Goal: Transaction & Acquisition: Purchase product/service

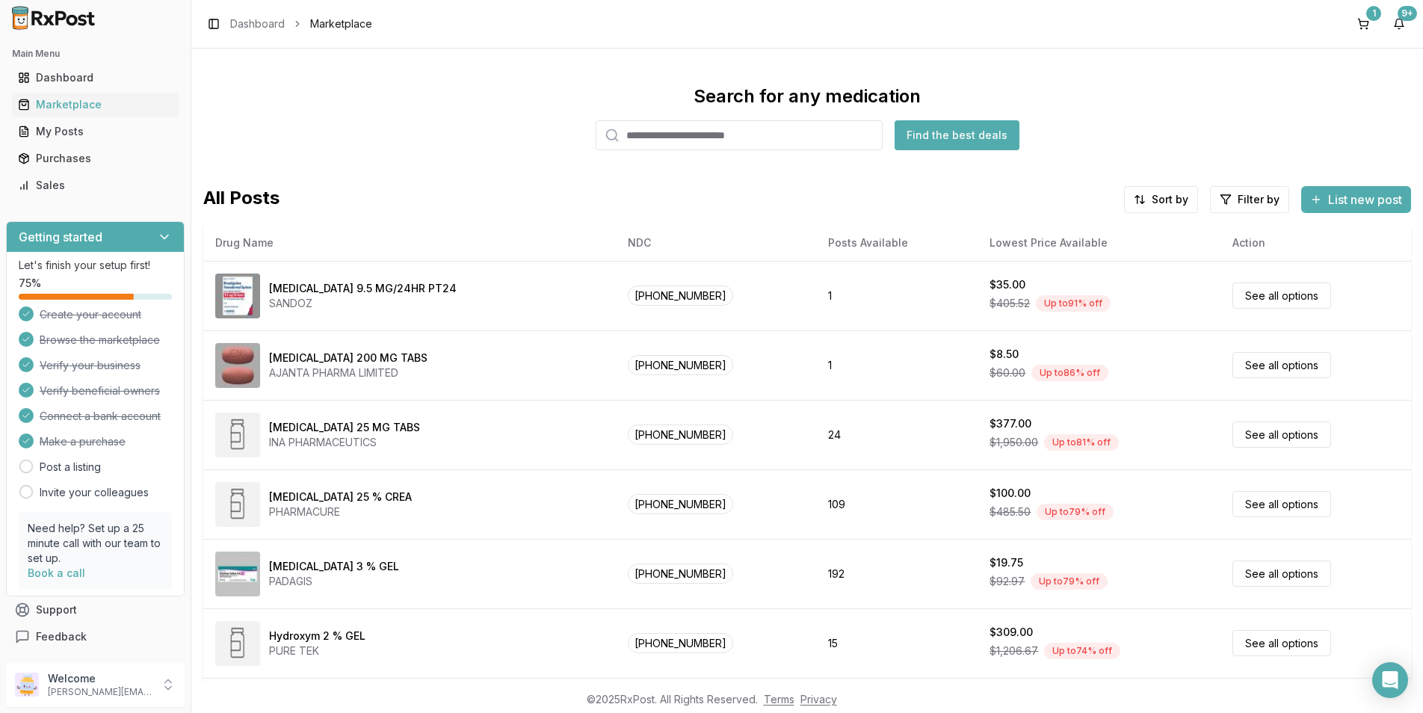
click at [664, 133] on input "search" at bounding box center [739, 135] width 287 height 30
type input "********"
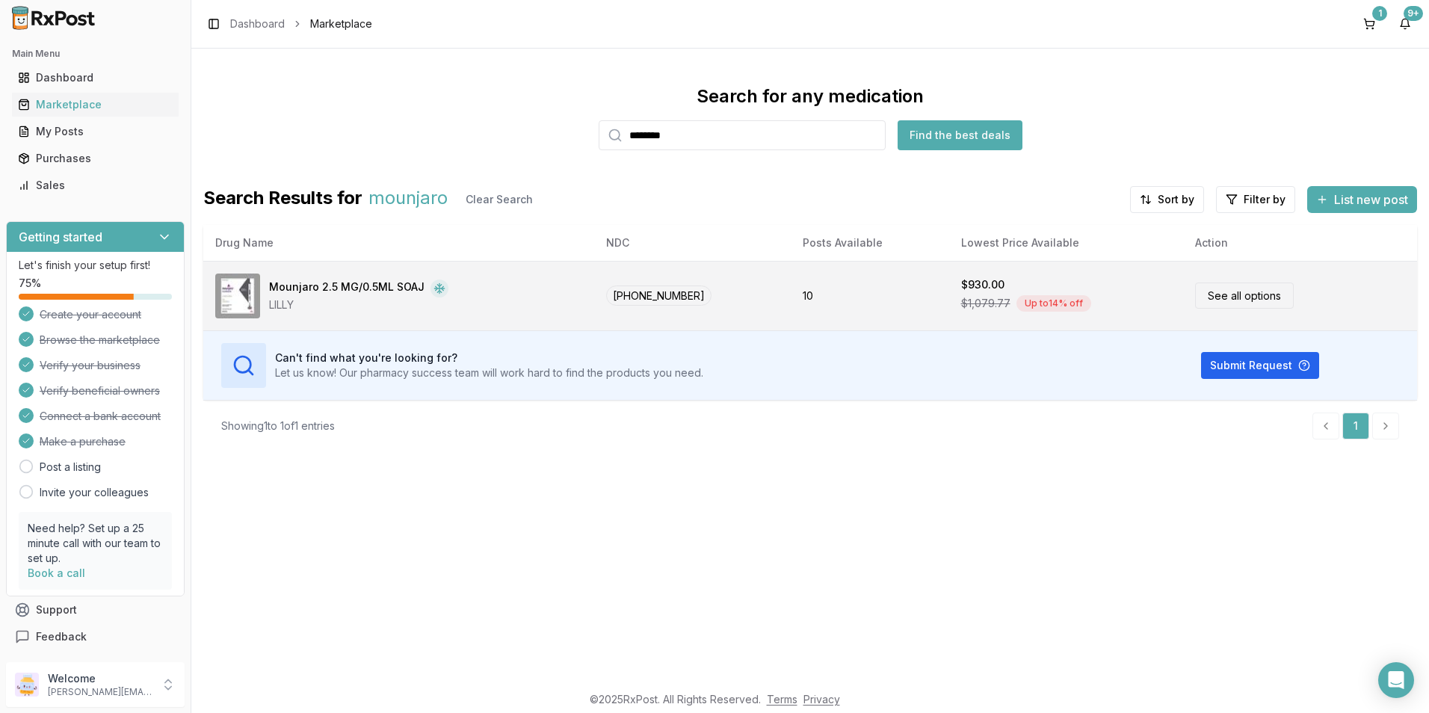
click at [495, 304] on div "Mounjaro 2.5 MG/0.5ML SOAJ LILLY" at bounding box center [398, 295] width 367 height 45
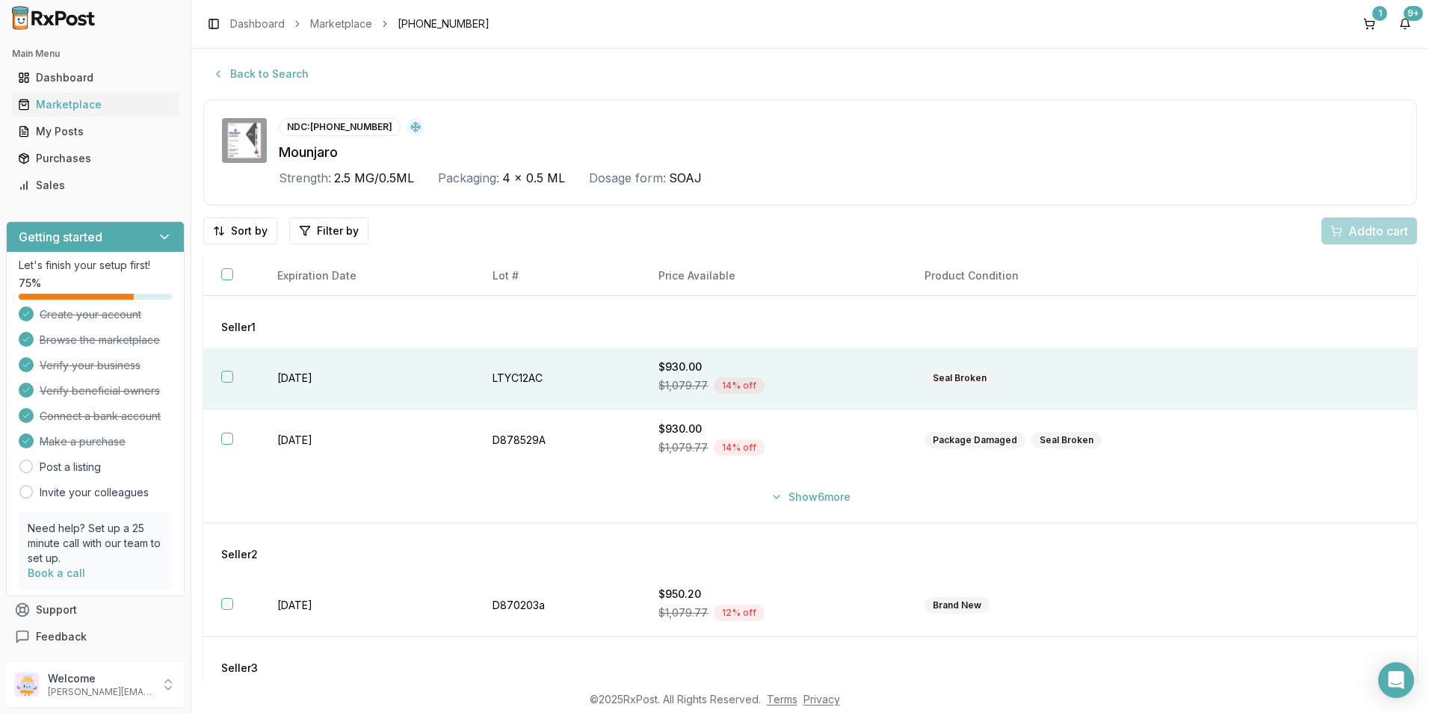
click at [231, 379] on button "button" at bounding box center [227, 377] width 12 height 12
click at [1370, 228] on span "Add 1 to cart" at bounding box center [1375, 231] width 65 height 18
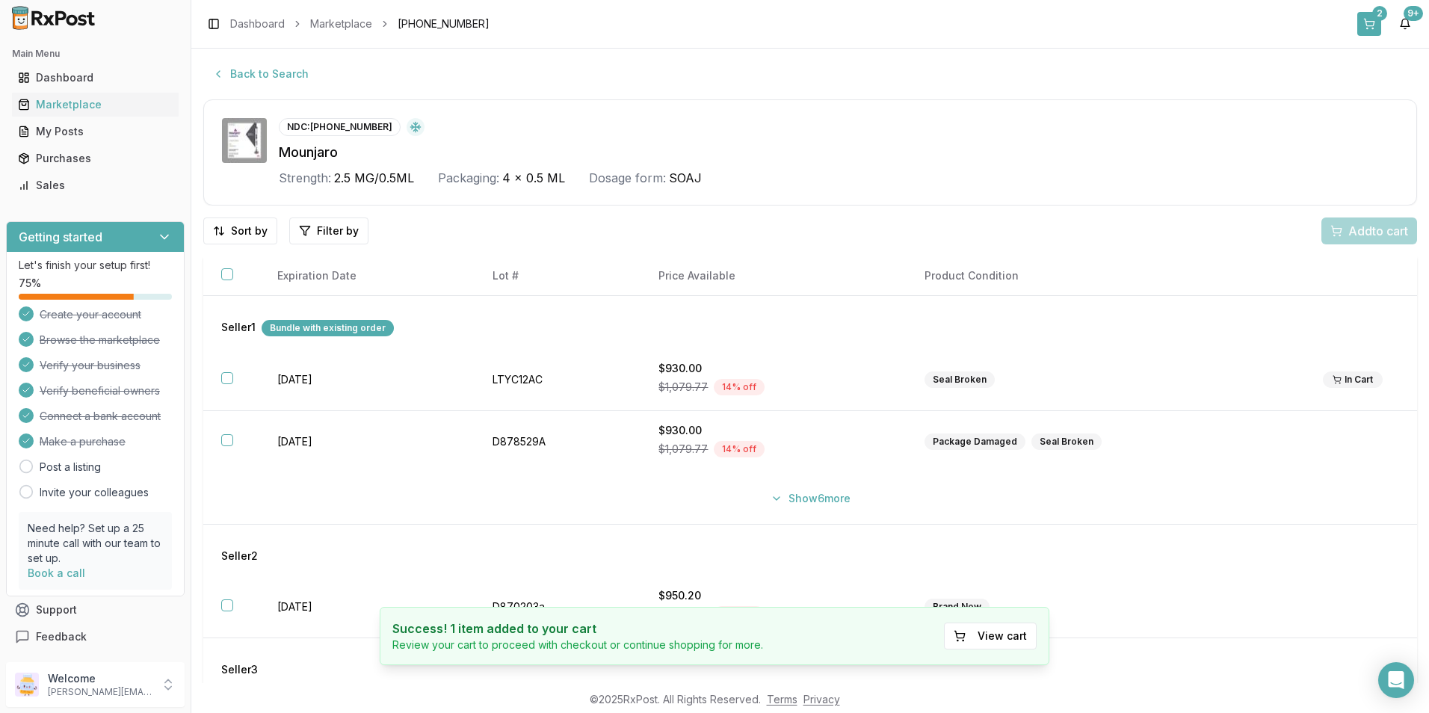
click at [1364, 25] on button "2" at bounding box center [1369, 24] width 24 height 24
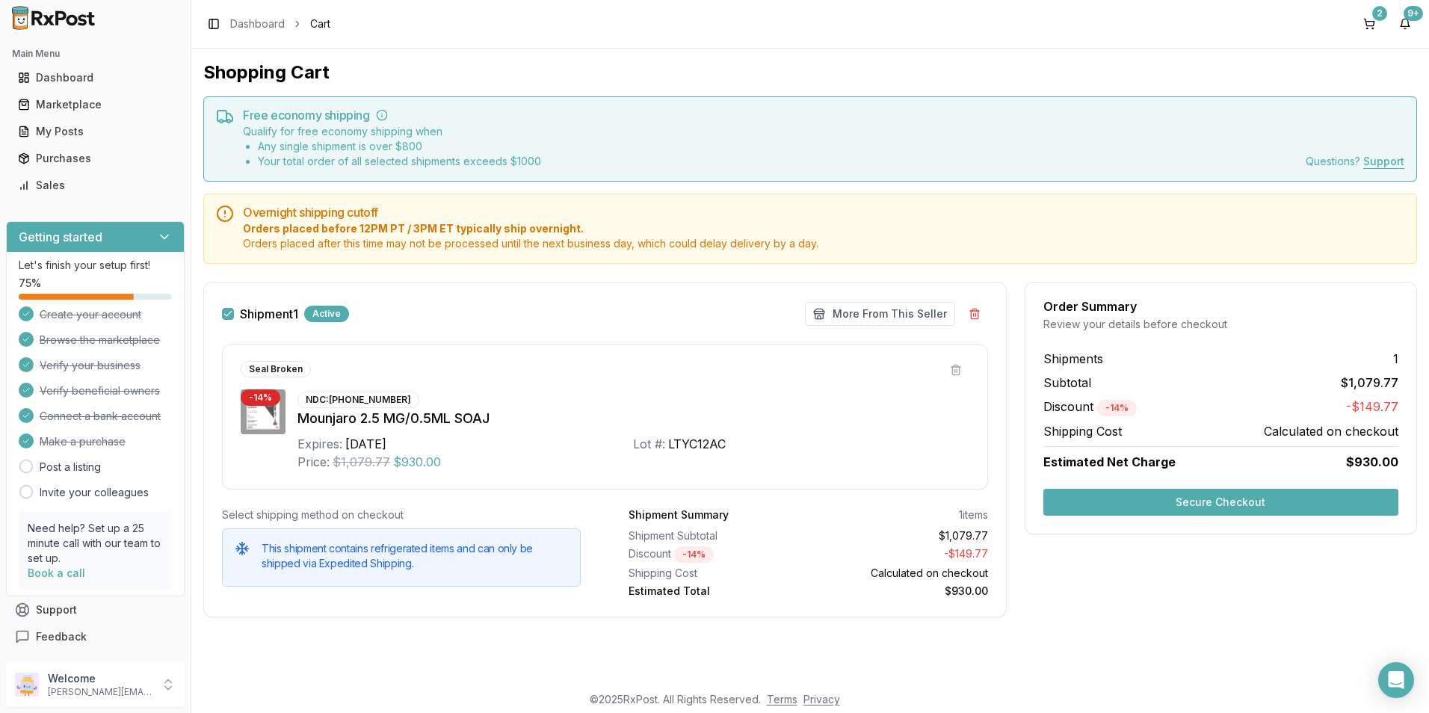
click at [1207, 501] on button "Secure Checkout" at bounding box center [1220, 502] width 355 height 27
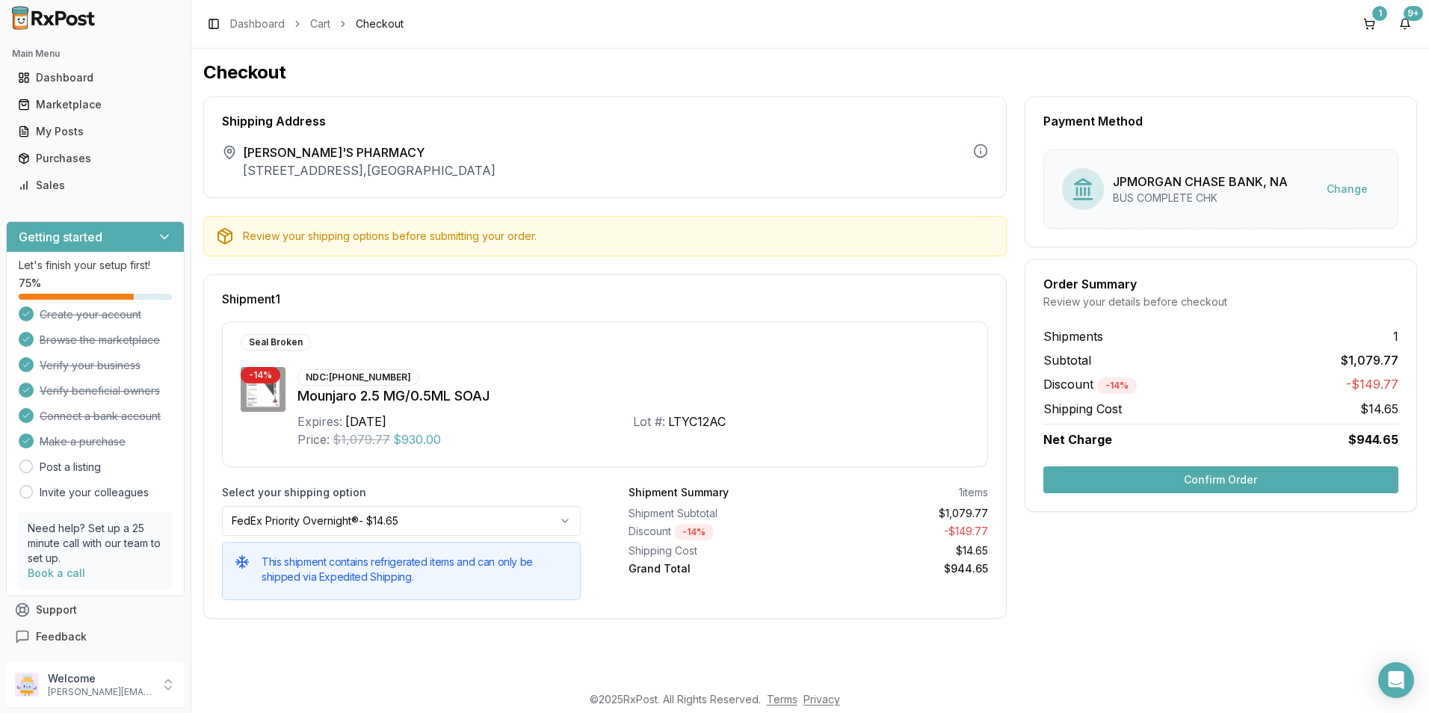
click at [1213, 485] on button "Confirm Order" at bounding box center [1220, 479] width 355 height 27
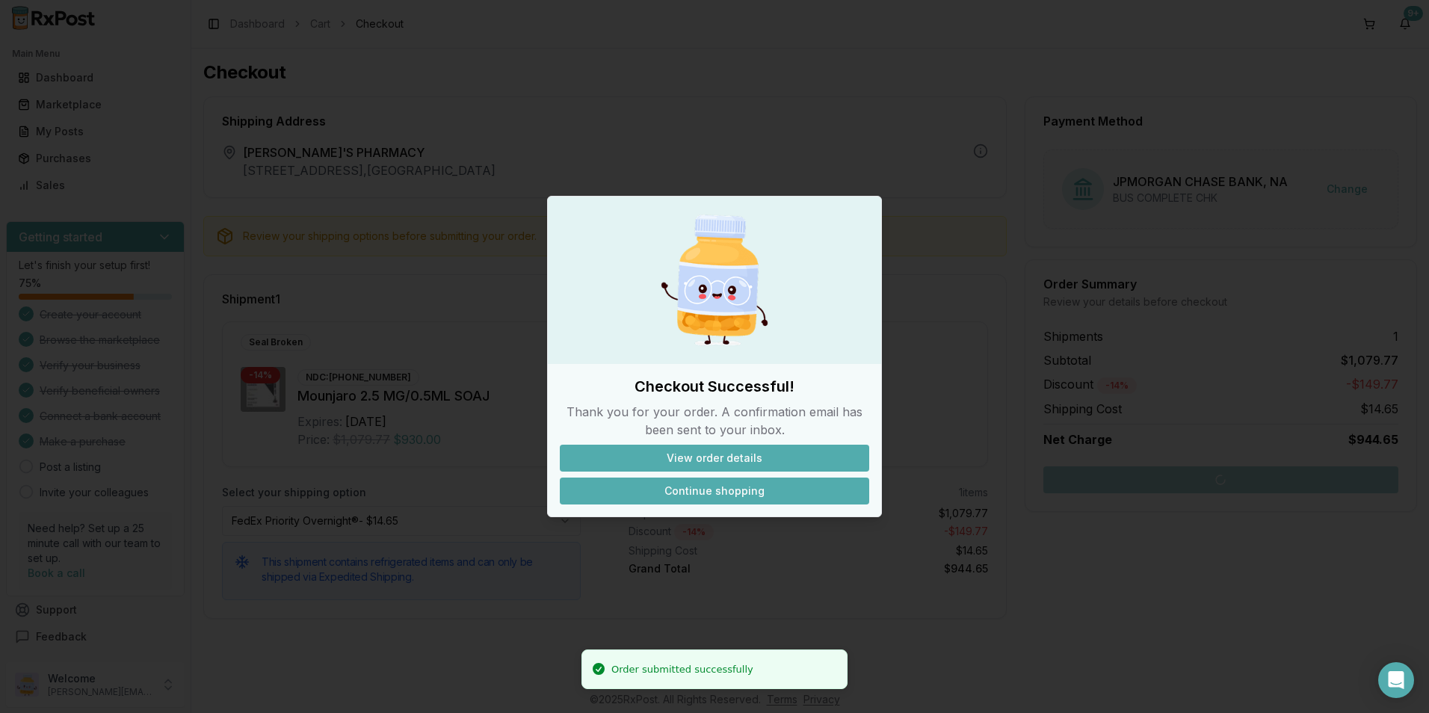
click at [749, 495] on button "Continue shopping" at bounding box center [714, 490] width 309 height 27
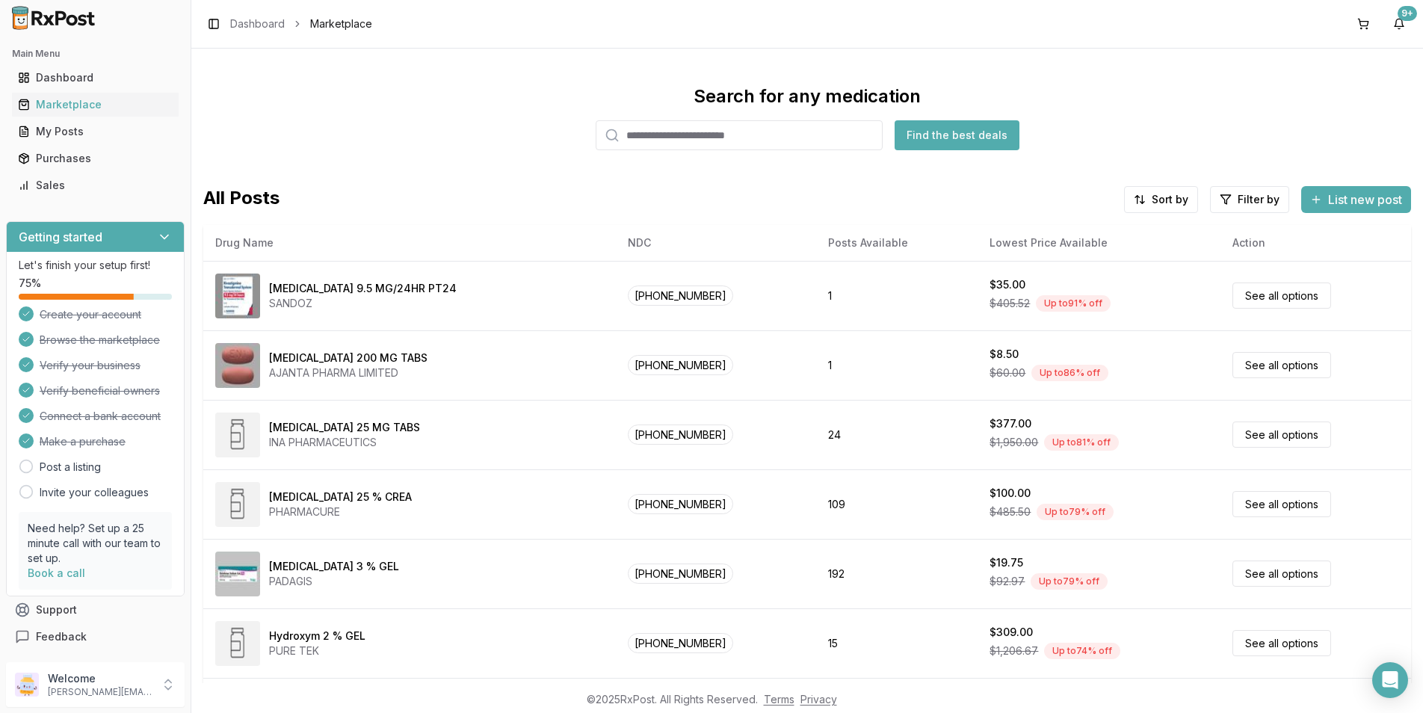
click at [673, 134] on input "search" at bounding box center [739, 135] width 287 height 30
type input "*******"
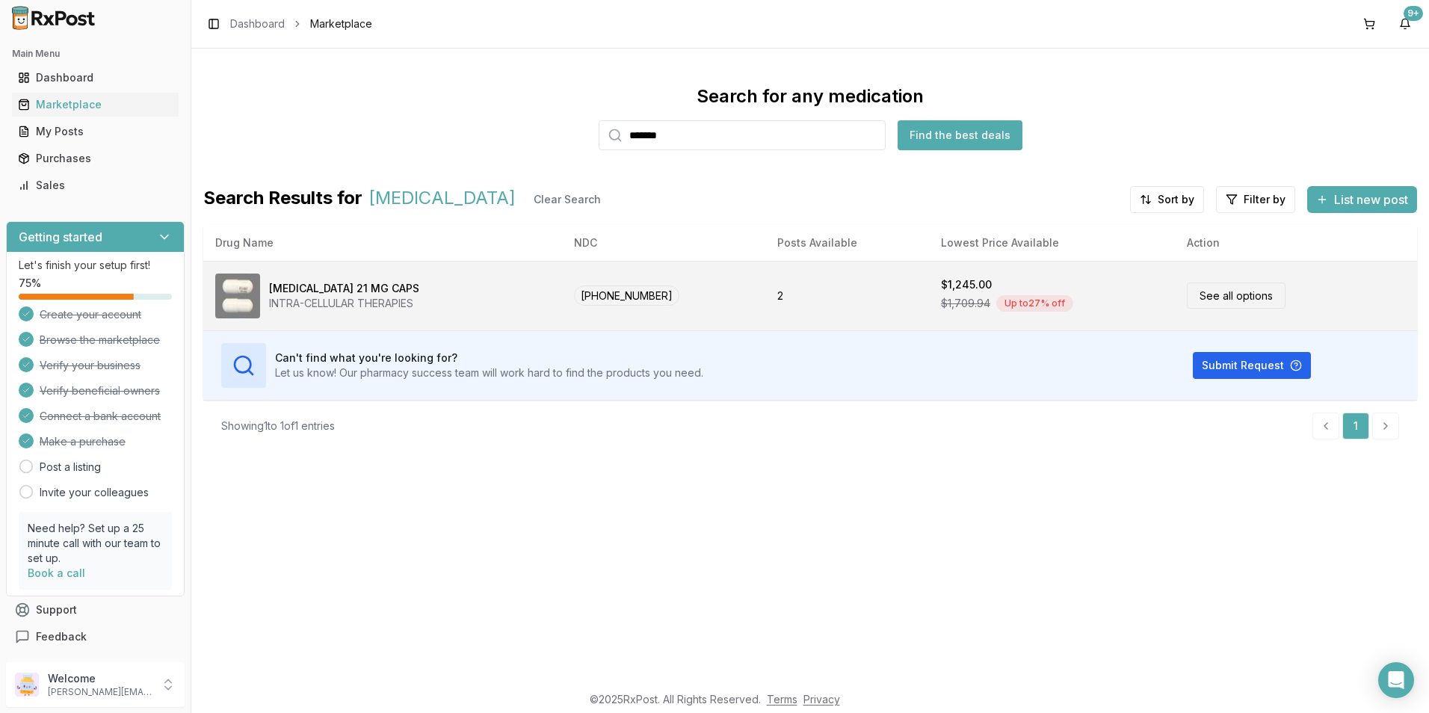
click at [1048, 306] on div "Up to 27 % off" at bounding box center [1034, 303] width 77 height 16
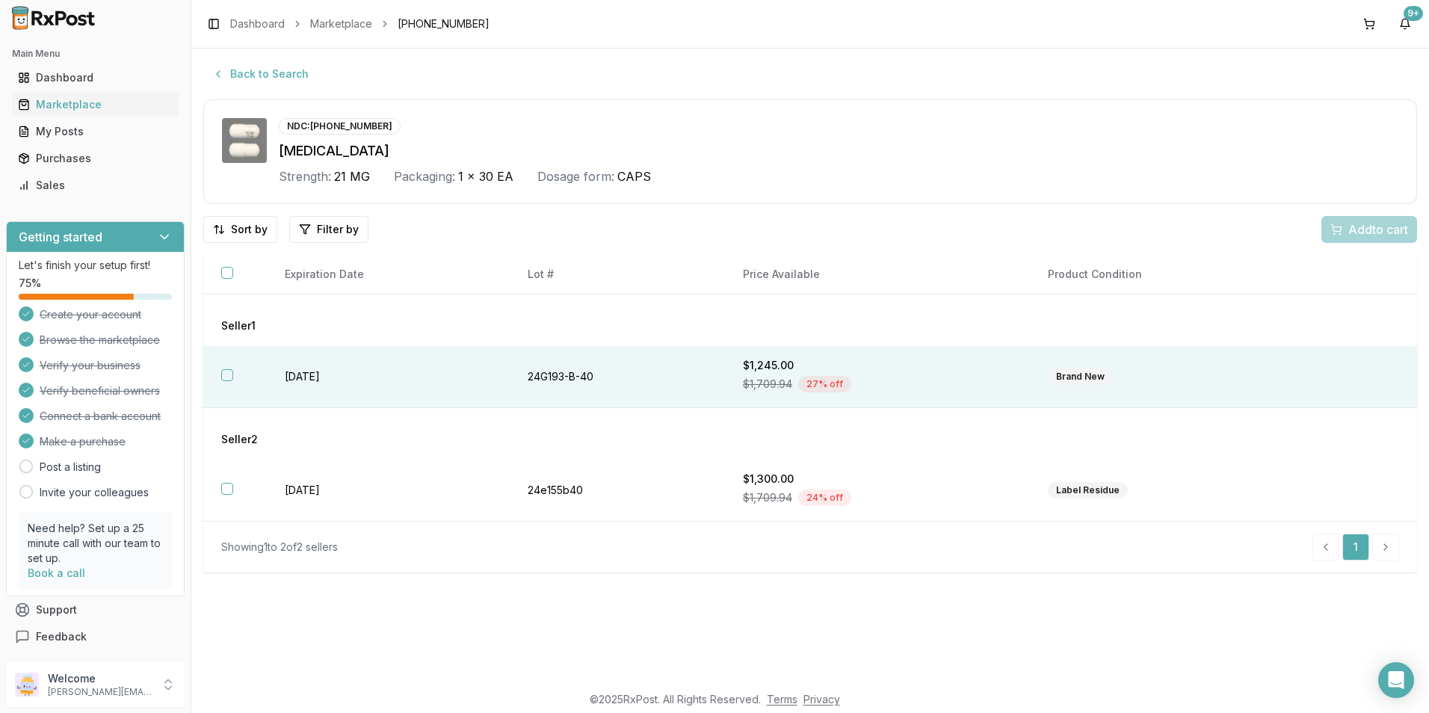
click at [224, 364] on th at bounding box center [235, 377] width 64 height 62
click at [1389, 235] on span "Add 1 to cart" at bounding box center [1375, 229] width 65 height 18
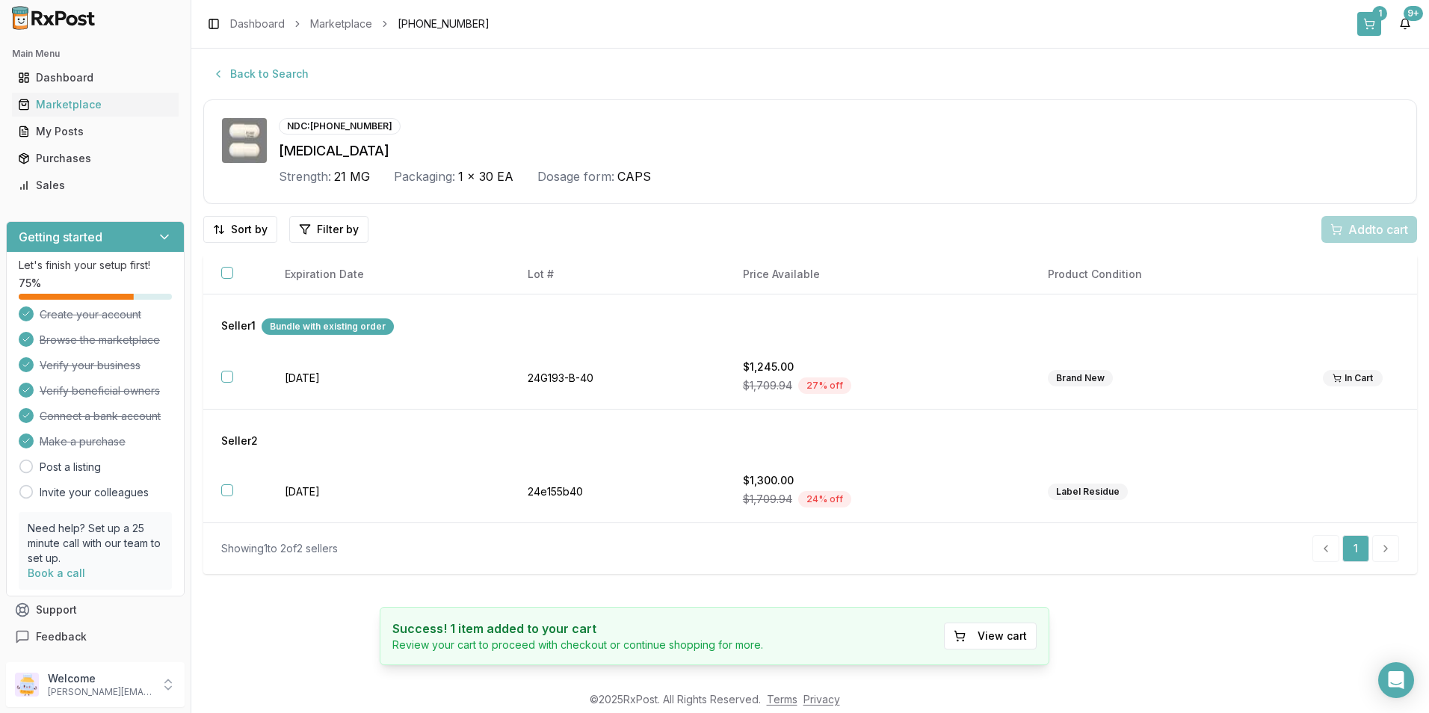
click at [1376, 28] on button "1" at bounding box center [1369, 24] width 24 height 24
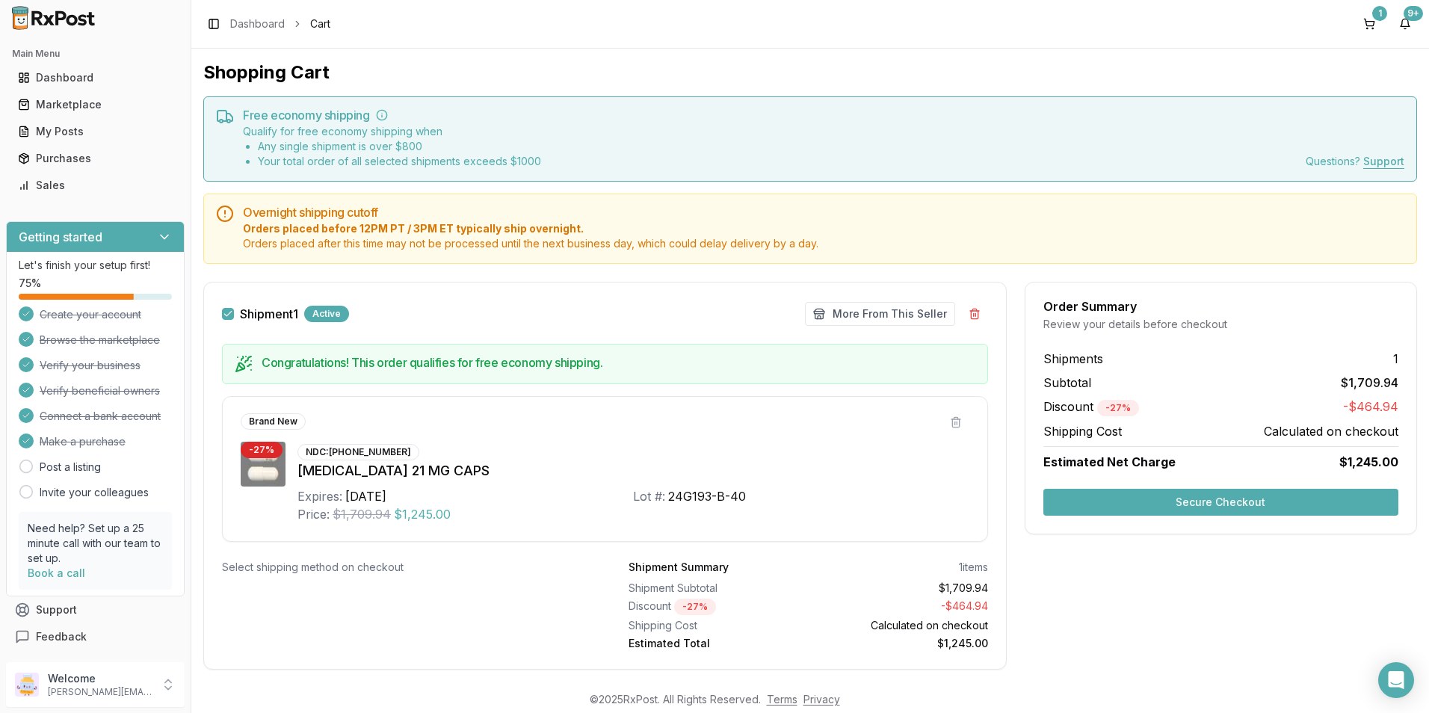
click at [1222, 504] on button "Secure Checkout" at bounding box center [1220, 502] width 355 height 27
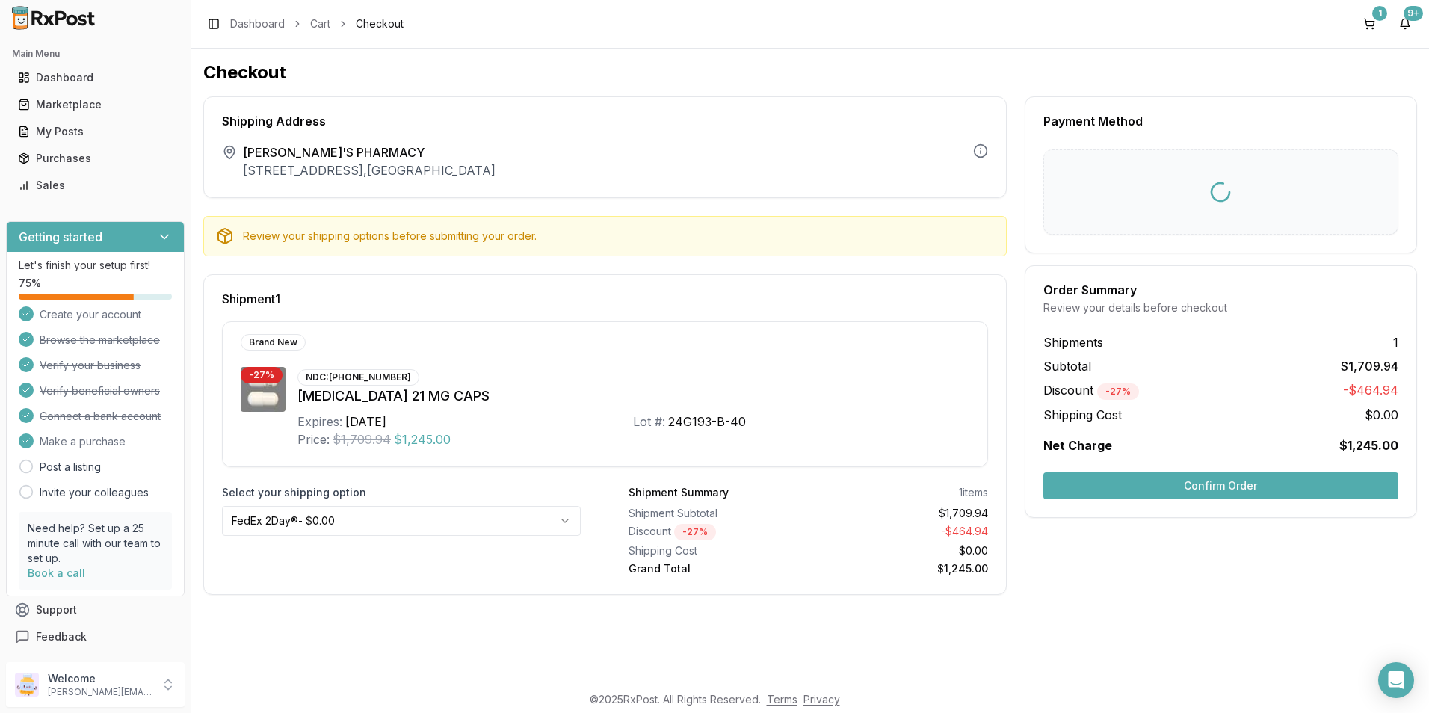
click at [1229, 472] on button "Confirm Order" at bounding box center [1220, 485] width 355 height 27
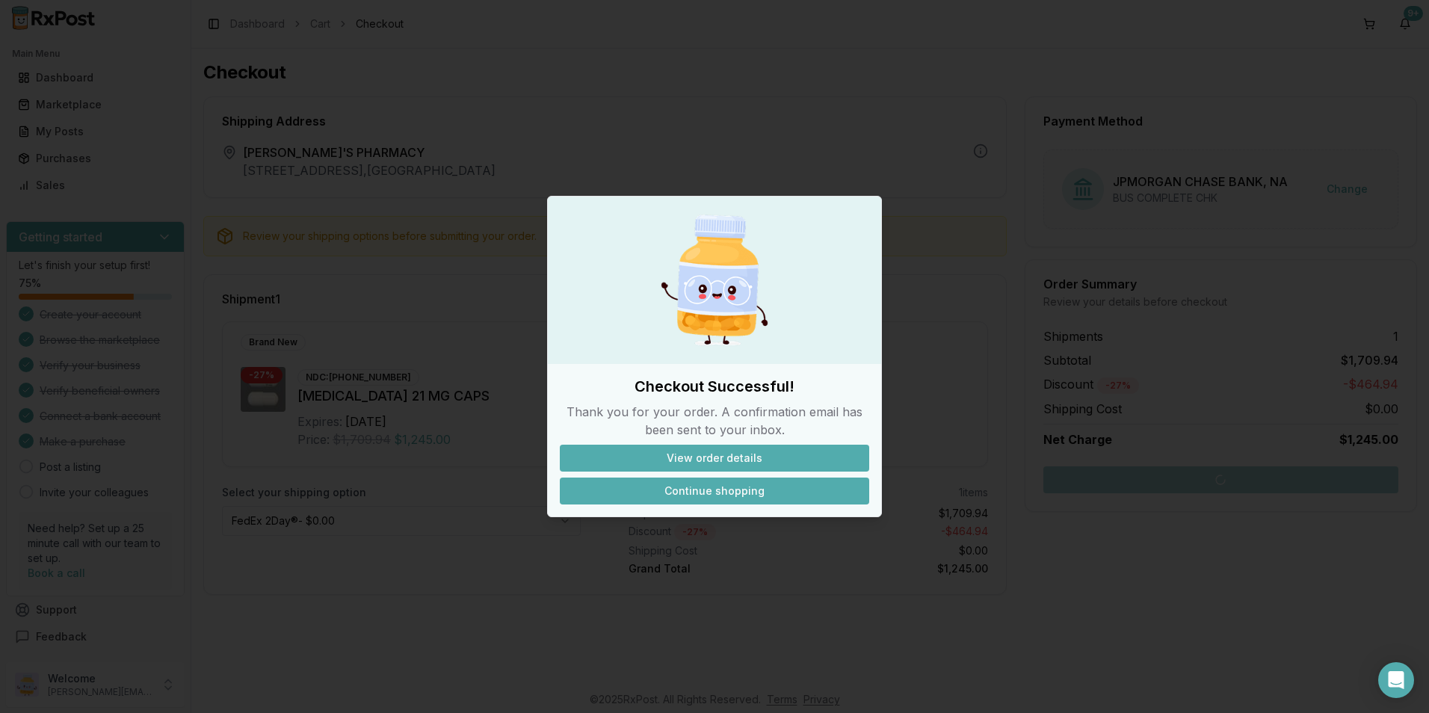
click at [740, 494] on button "Continue shopping" at bounding box center [714, 490] width 309 height 27
